Goal: Task Accomplishment & Management: Use online tool/utility

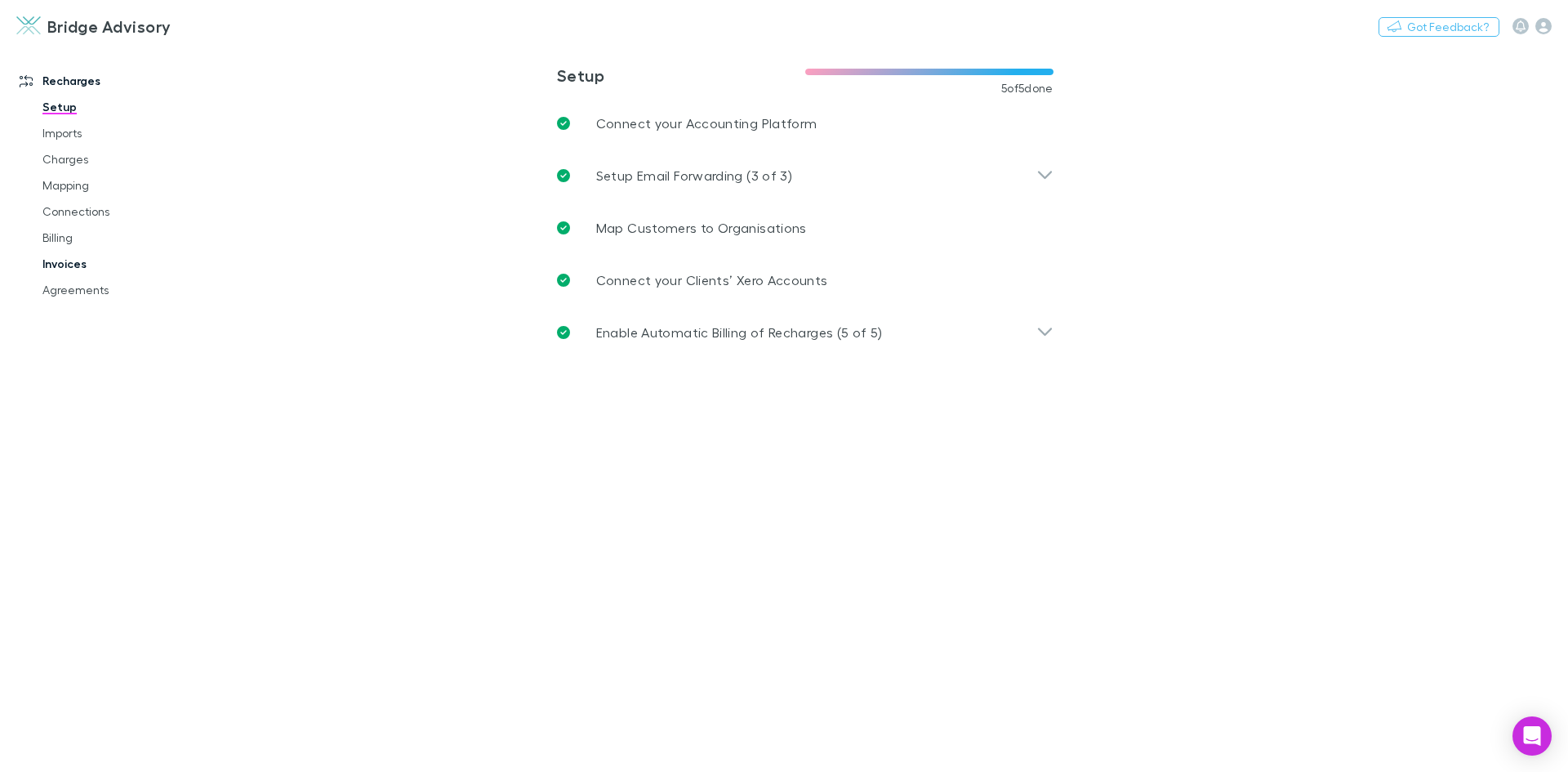
click at [56, 266] on link "Invoices" at bounding box center [124, 263] width 195 height 26
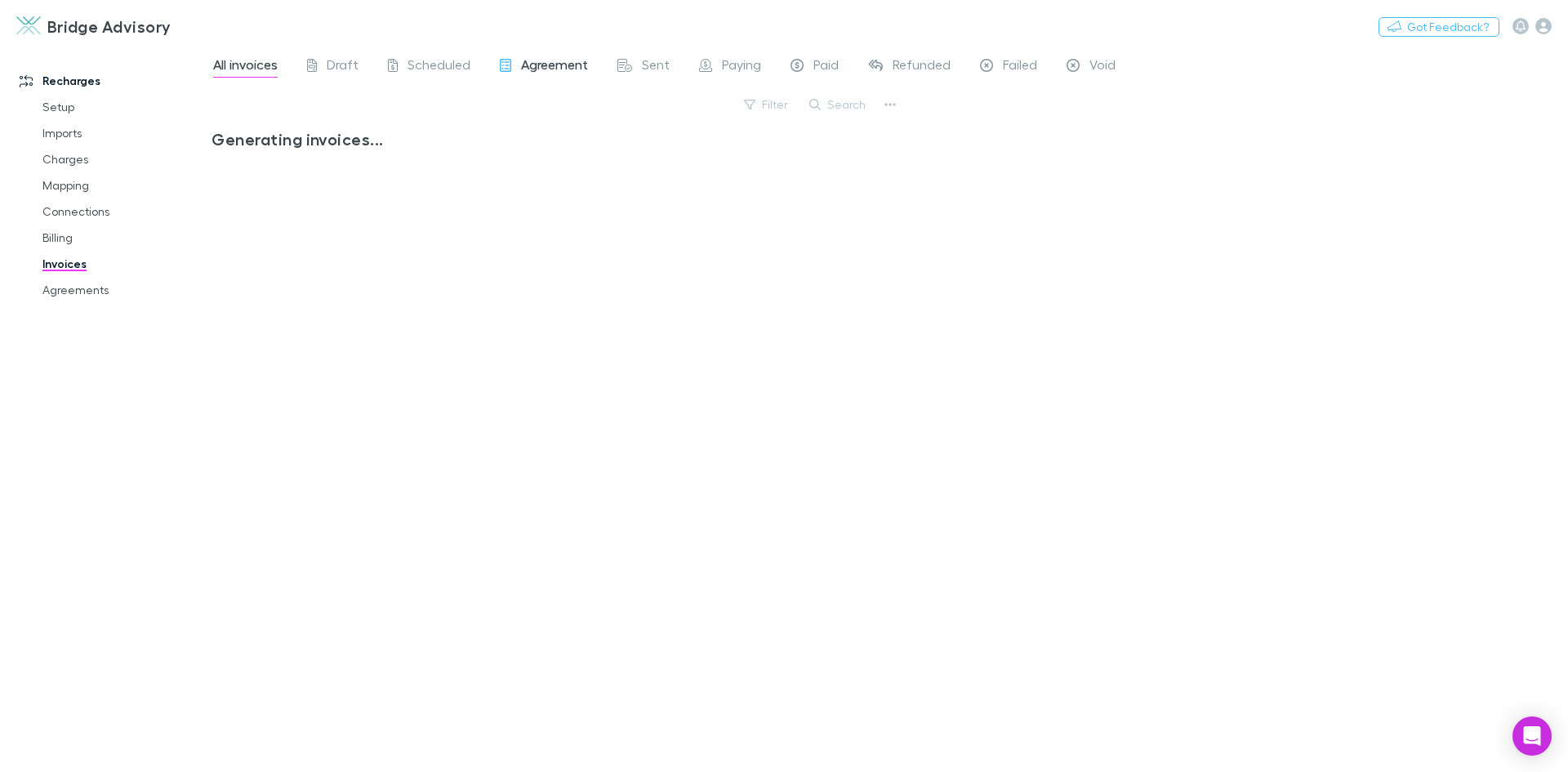
click at [584, 67] on span "Agreement" at bounding box center [554, 67] width 67 height 21
